Goal: Task Accomplishment & Management: Manage account settings

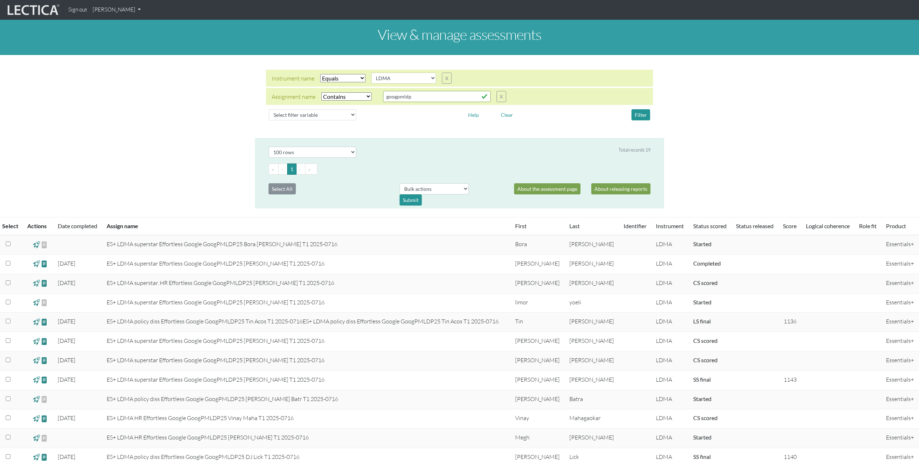
select select "LDMA"
select select "icontains"
select select "100"
click at [122, 8] on link "[PERSON_NAME]" at bounding box center [117, 10] width 54 height 14
click at [132, 51] on link "Manage assignments" at bounding box center [126, 51] width 61 height 9
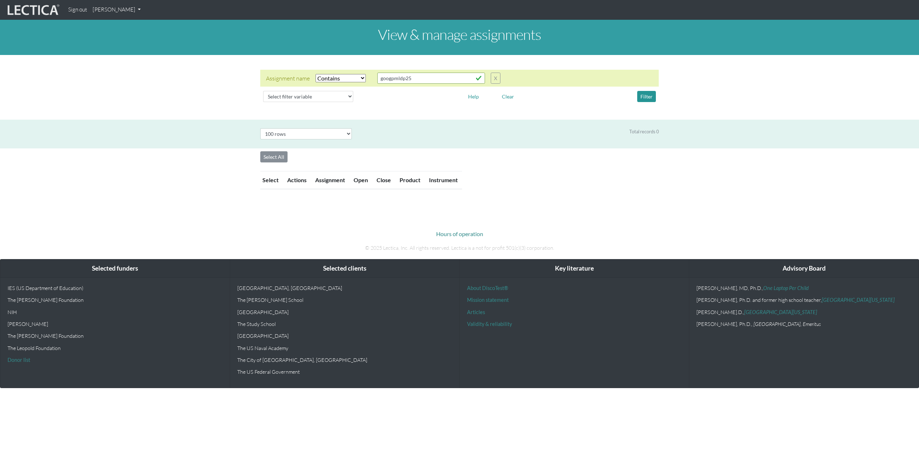
select select "icontains"
select select "100"
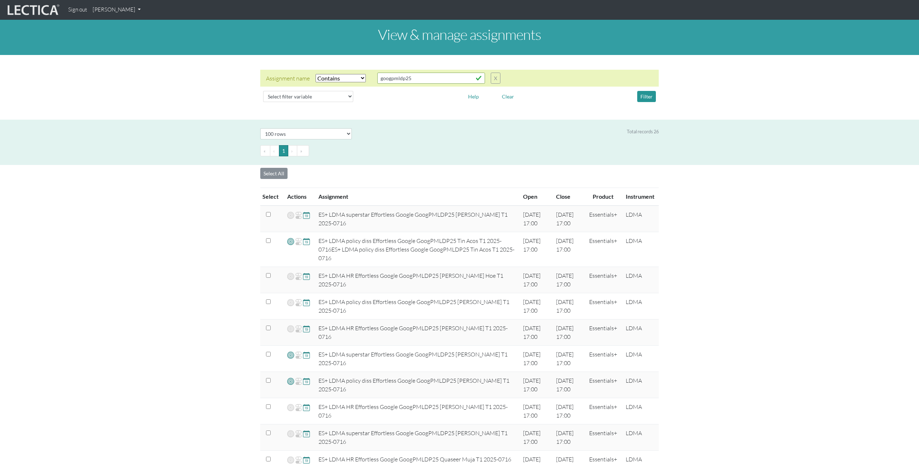
click at [718, 278] on div "View & manage assignments Assignment name Select filter Equals Does not equal C…" at bounding box center [459, 461] width 919 height 882
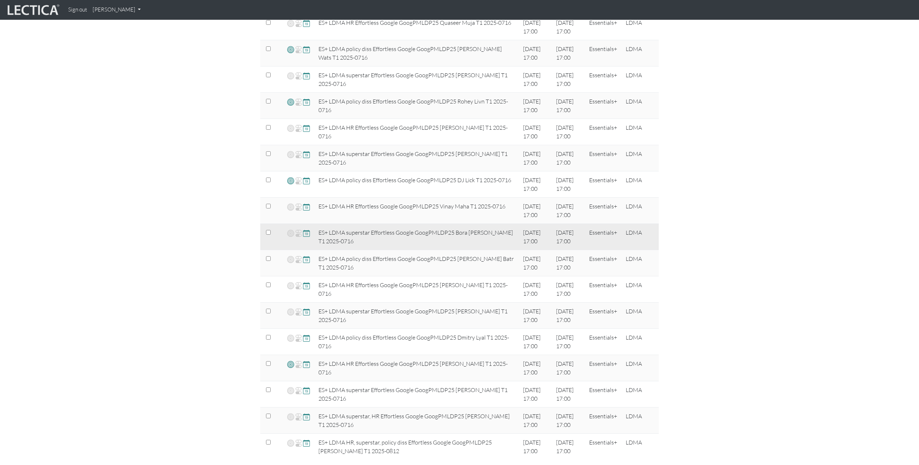
click at [307, 232] on span at bounding box center [306, 233] width 7 height 8
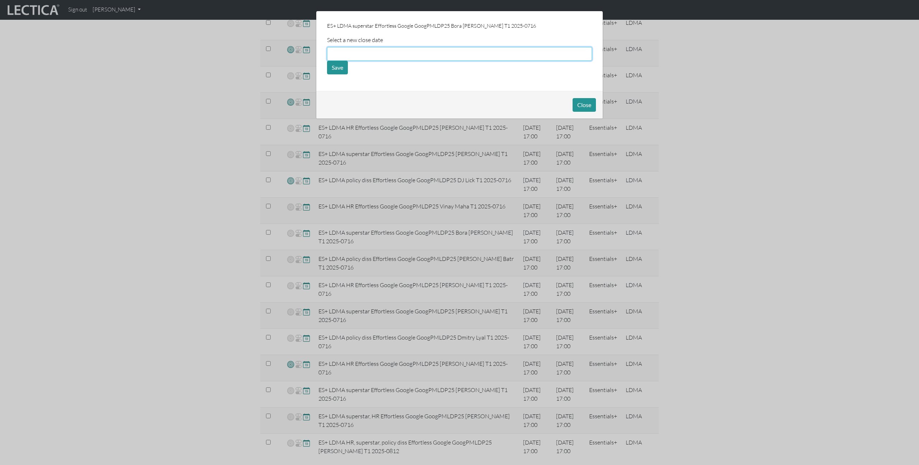
click at [354, 52] on input "text" at bounding box center [459, 54] width 265 height 14
click at [424, 97] on td "16" at bounding box center [428, 99] width 11 height 8
type input "08/16/2025"
click at [338, 69] on button "Save" at bounding box center [337, 68] width 21 height 14
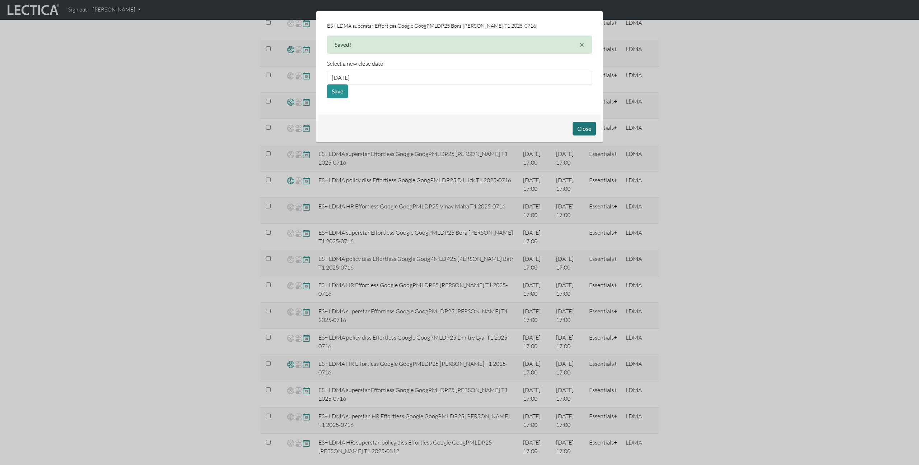
click at [590, 129] on button "Close" at bounding box center [584, 129] width 23 height 14
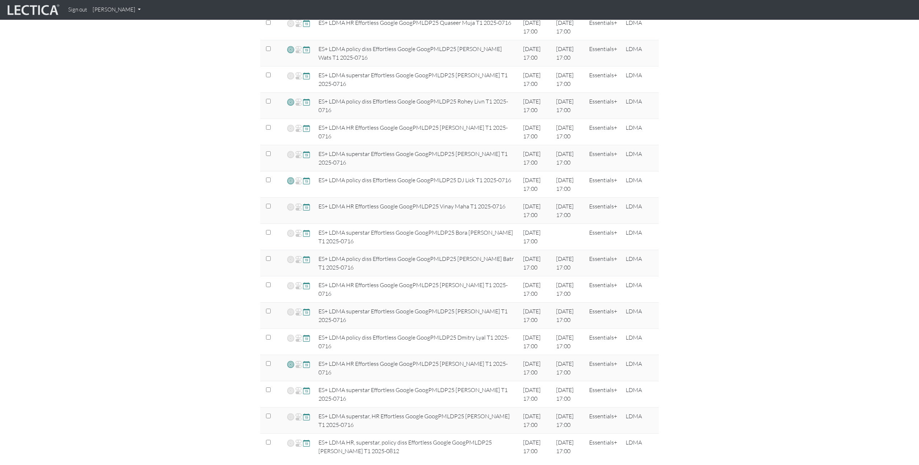
click at [695, 243] on div "View & manage assignments Assignment name Select filter Equals Does not equal C…" at bounding box center [459, 24] width 919 height 882
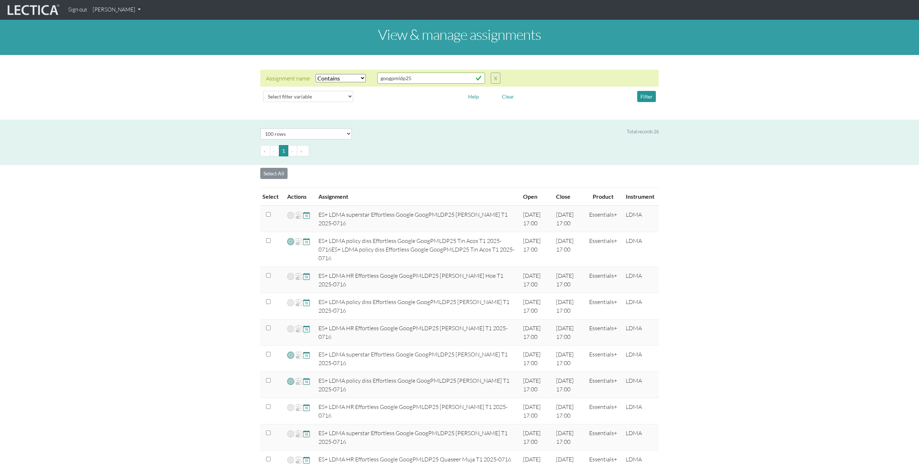
click at [126, 13] on link "[PERSON_NAME]" at bounding box center [117, 10] width 54 height 14
click at [127, 25] on link "My Profile" at bounding box center [125, 26] width 57 height 9
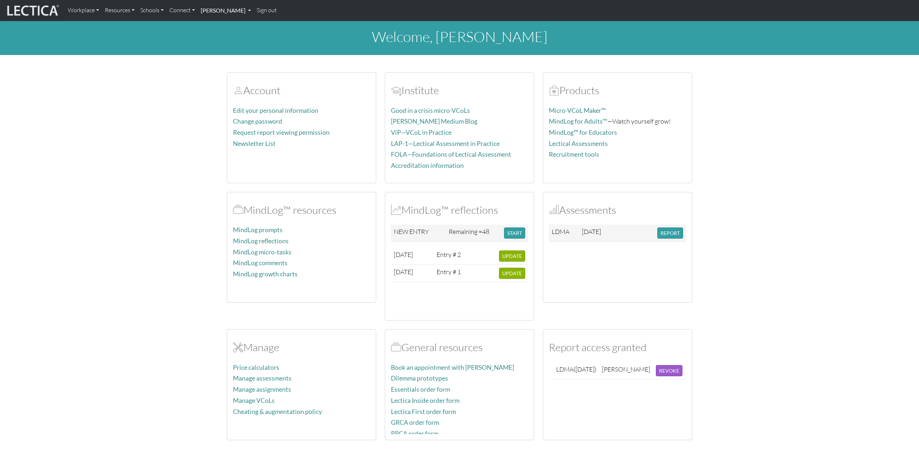
click at [230, 12] on link "[PERSON_NAME]" at bounding box center [226, 10] width 56 height 15
click at [229, 42] on link "Manage assessments" at bounding box center [234, 42] width 59 height 10
click at [191, 9] on link "Connect" at bounding box center [182, 10] width 31 height 15
click at [191, 39] on link "Contact" at bounding box center [187, 40] width 31 height 10
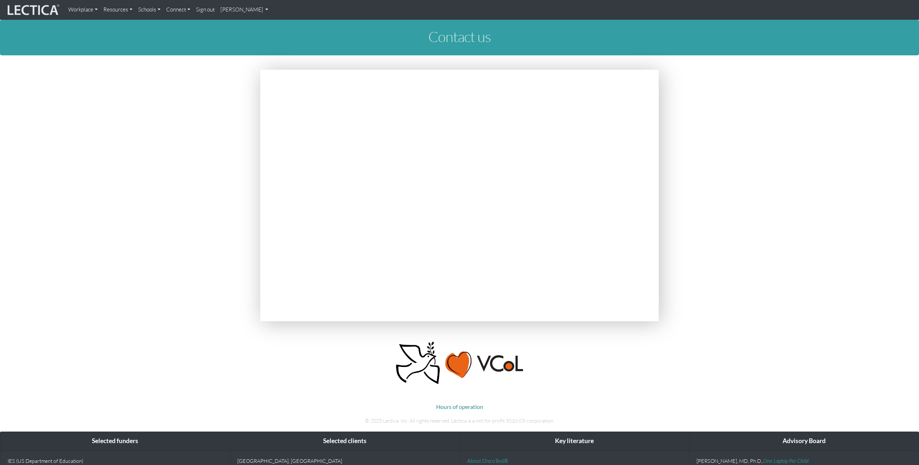
click at [189, 224] on section at bounding box center [459, 197] width 919 height 254
click at [257, 10] on link "[PERSON_NAME]" at bounding box center [245, 10] width 54 height 14
click at [243, 24] on link "My Profile" at bounding box center [253, 26] width 57 height 9
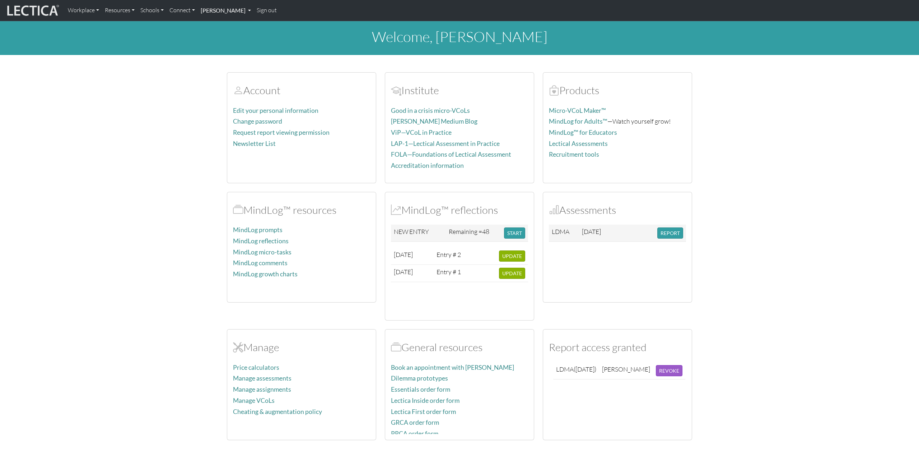
click at [227, 7] on link "[PERSON_NAME]" at bounding box center [226, 10] width 56 height 15
click at [242, 42] on link "Manage assessments" at bounding box center [234, 42] width 59 height 10
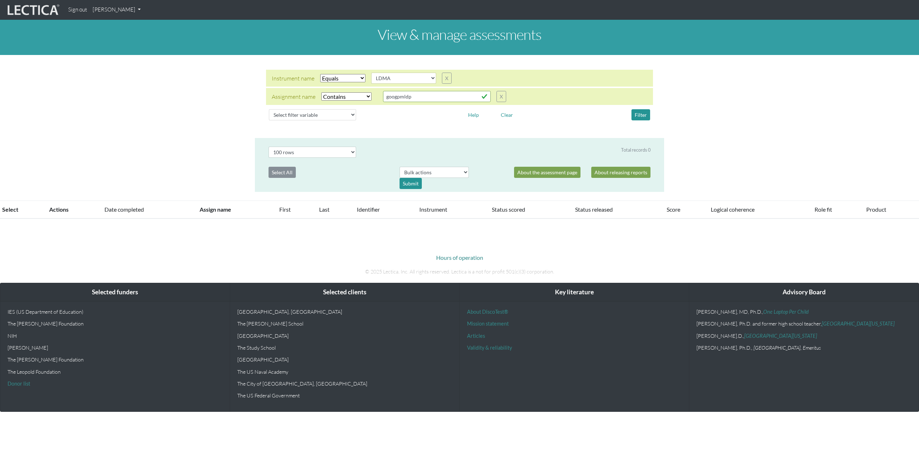
select select "LDMA"
select select "icontains"
select select "100"
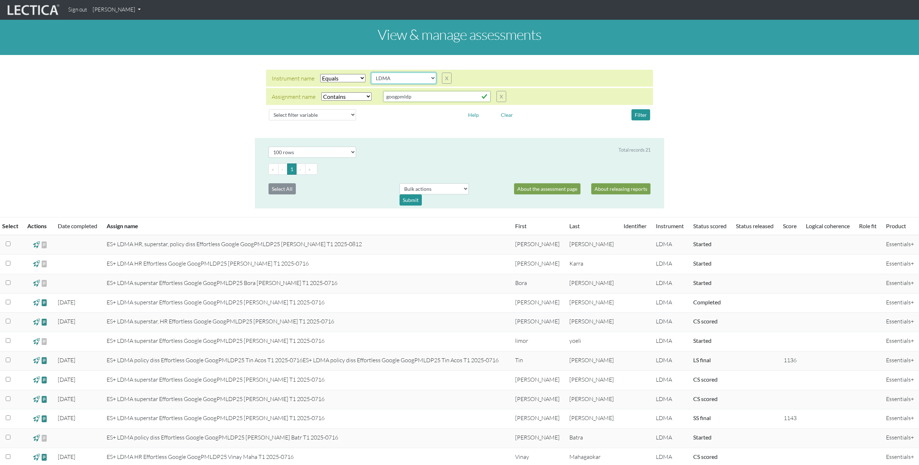
click at [394, 78] on select "AGLA FFRA FOLA GSDA KMJA KSOI LCHA LDMA LDPA LERA [PERSON_NAME] LLRA LMBE LNSA …" at bounding box center [403, 78] width 65 height 11
select select "MLOG"
click at [639, 118] on button "Filter" at bounding box center [641, 114] width 19 height 11
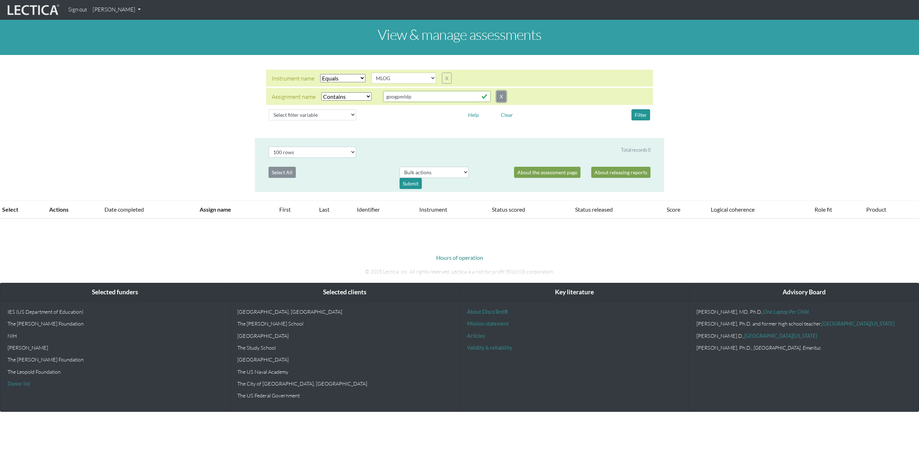
click at [500, 94] on button "X" at bounding box center [502, 96] width 10 height 11
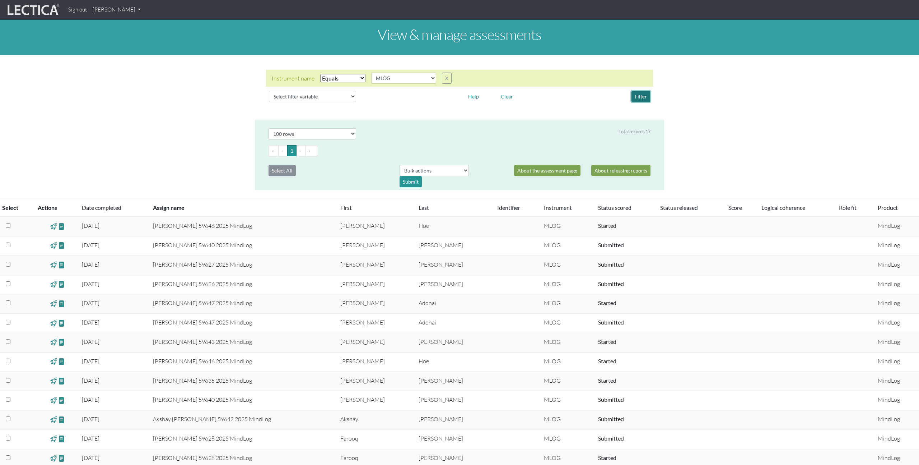
click at [640, 96] on button "Filter" at bounding box center [641, 96] width 19 height 11
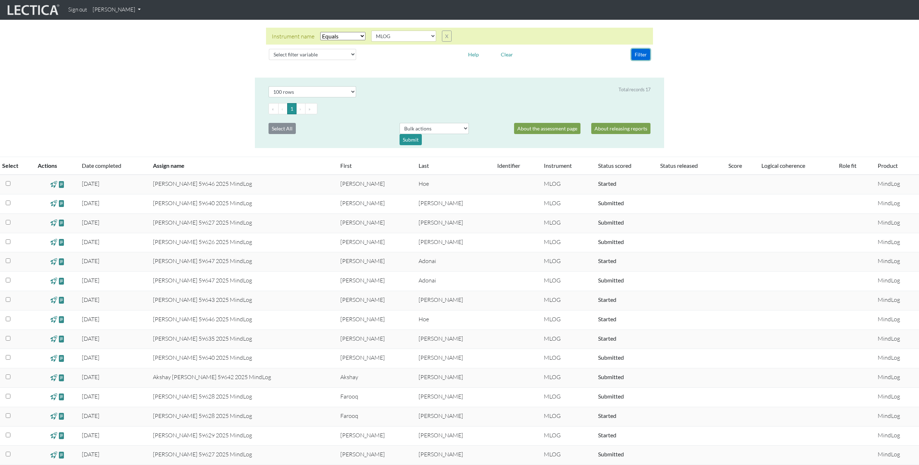
scroll to position [52, 0]
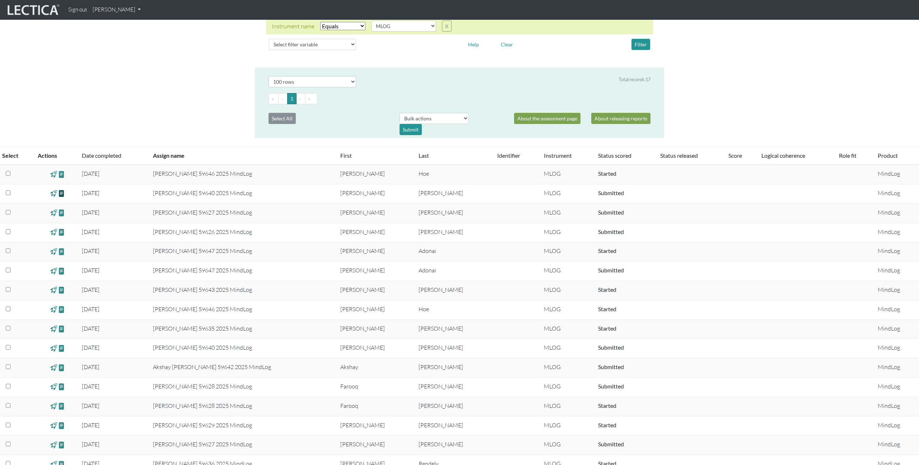
click at [62, 194] on span at bounding box center [61, 193] width 7 height 8
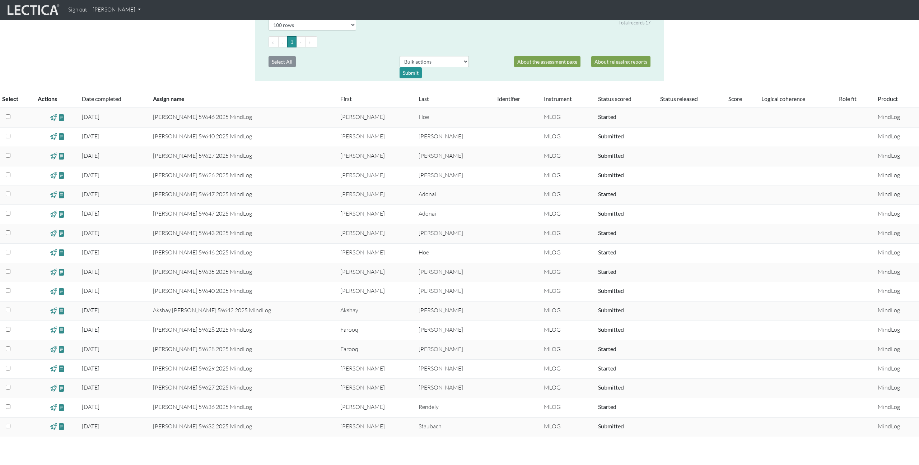
scroll to position [108, 0]
click at [598, 99] on link "Status scored" at bounding box center [614, 99] width 33 height 7
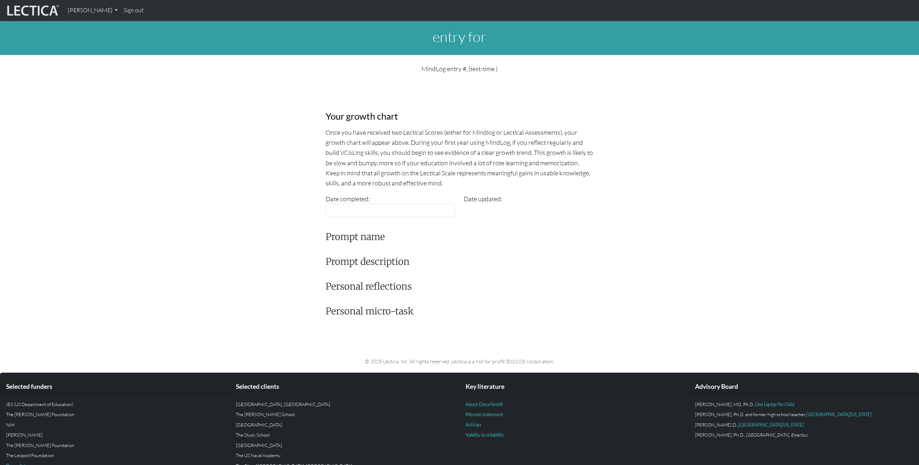
type input "[DATE]"
